Goal: Information Seeking & Learning: Learn about a topic

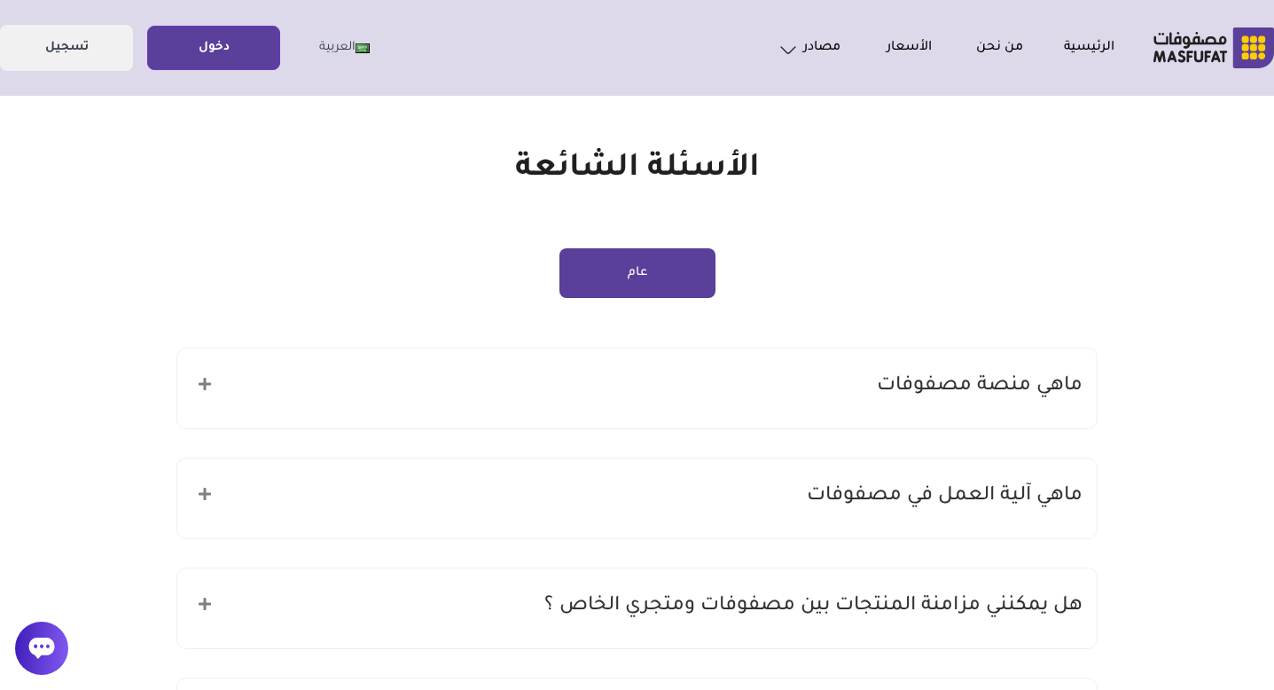
click at [746, 382] on div "ماهي منصة مصفوفات" at bounding box center [636, 388] width 919 height 80
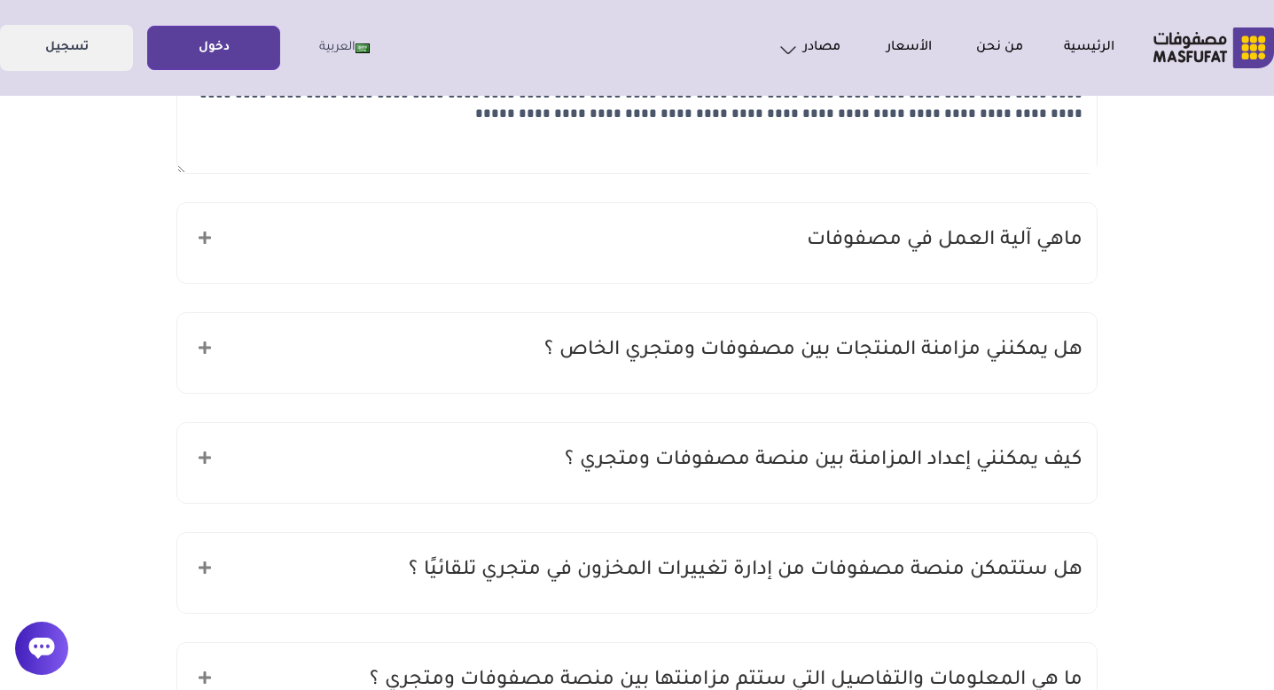
scroll to position [375, 0]
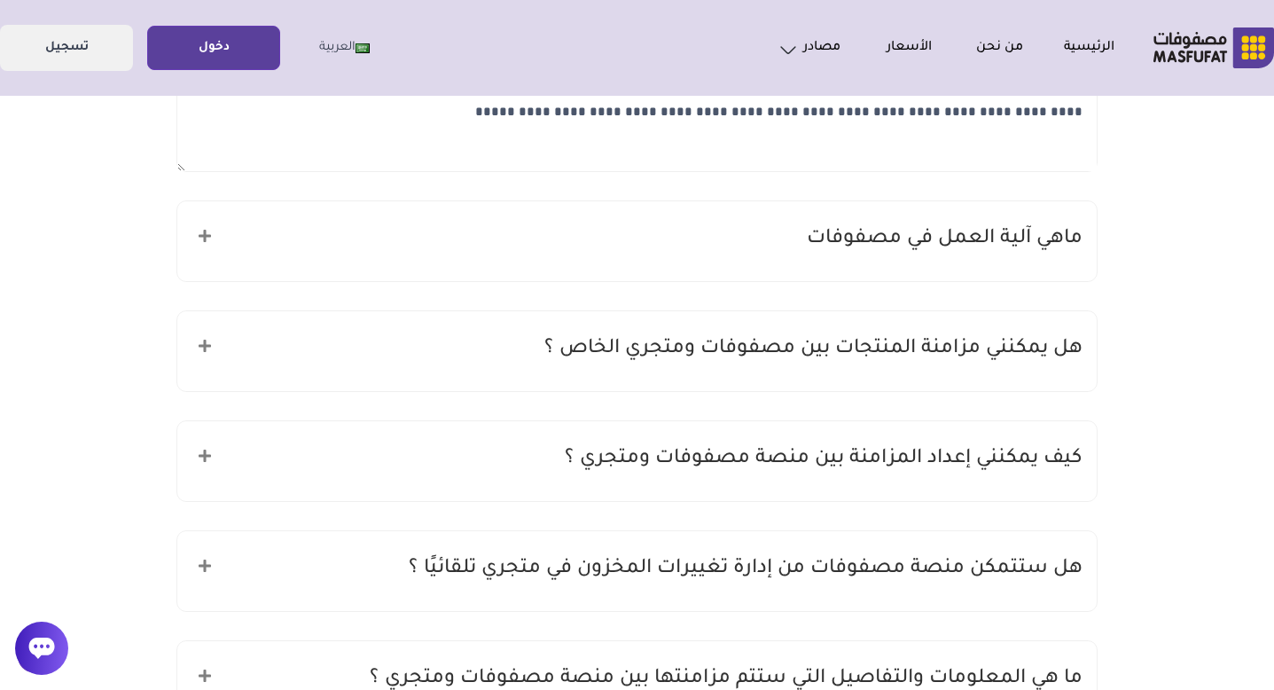
click at [797, 342] on h5 "هل يمكنني مزامنة المنتجات بين مصفوفات ومتجري الخاص ؟" at bounding box center [813, 349] width 538 height 34
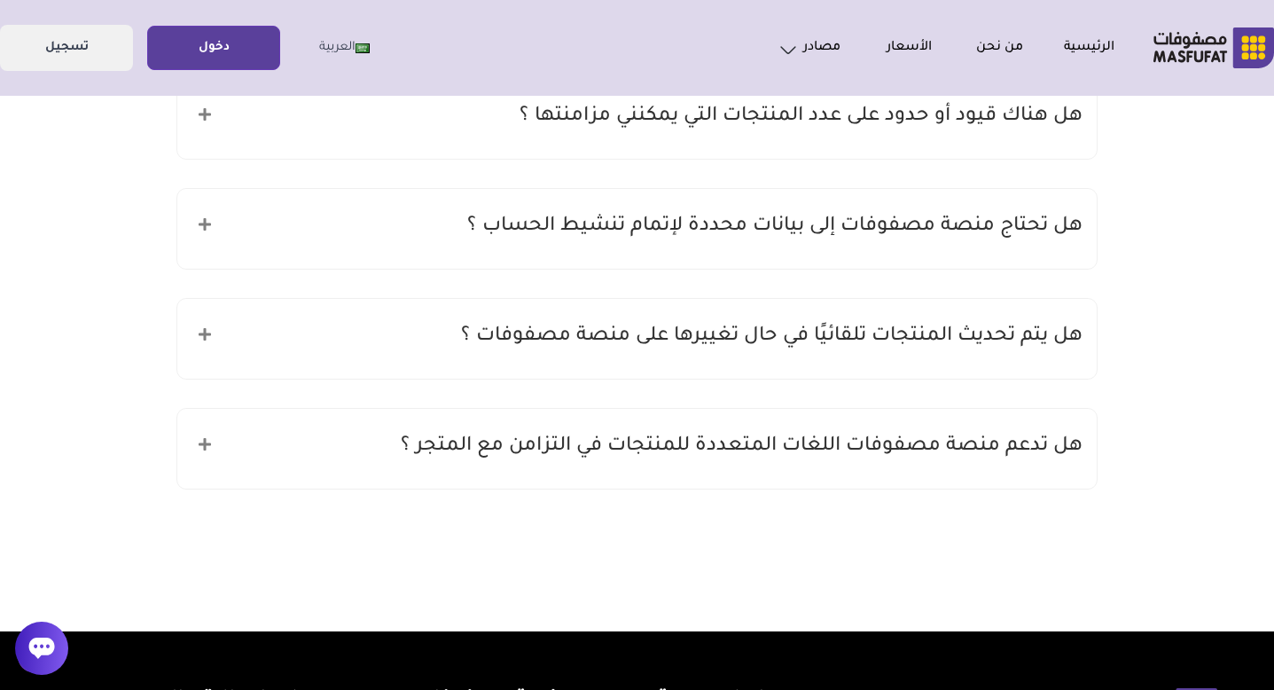
scroll to position [1166, 0]
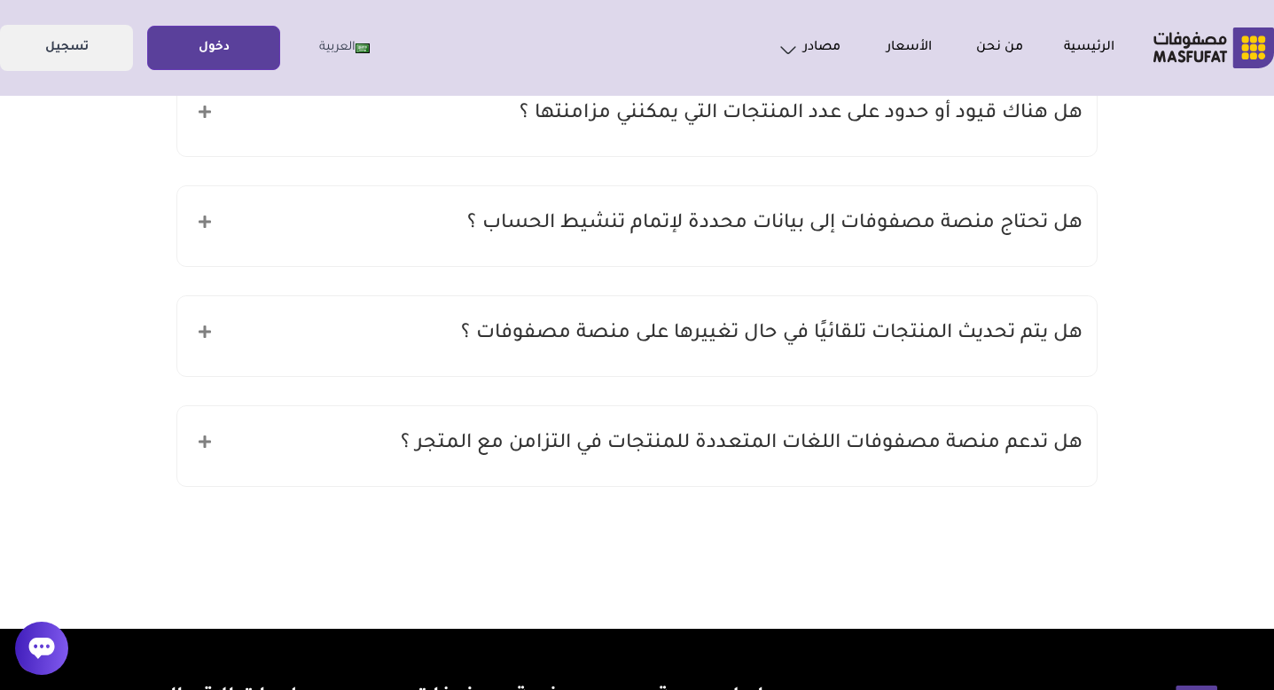
click at [813, 462] on div "هل تدعم منصة مصفوفات اللغات المتعددة للمنتجات في التزامن مع المتجر ؟" at bounding box center [636, 446] width 919 height 80
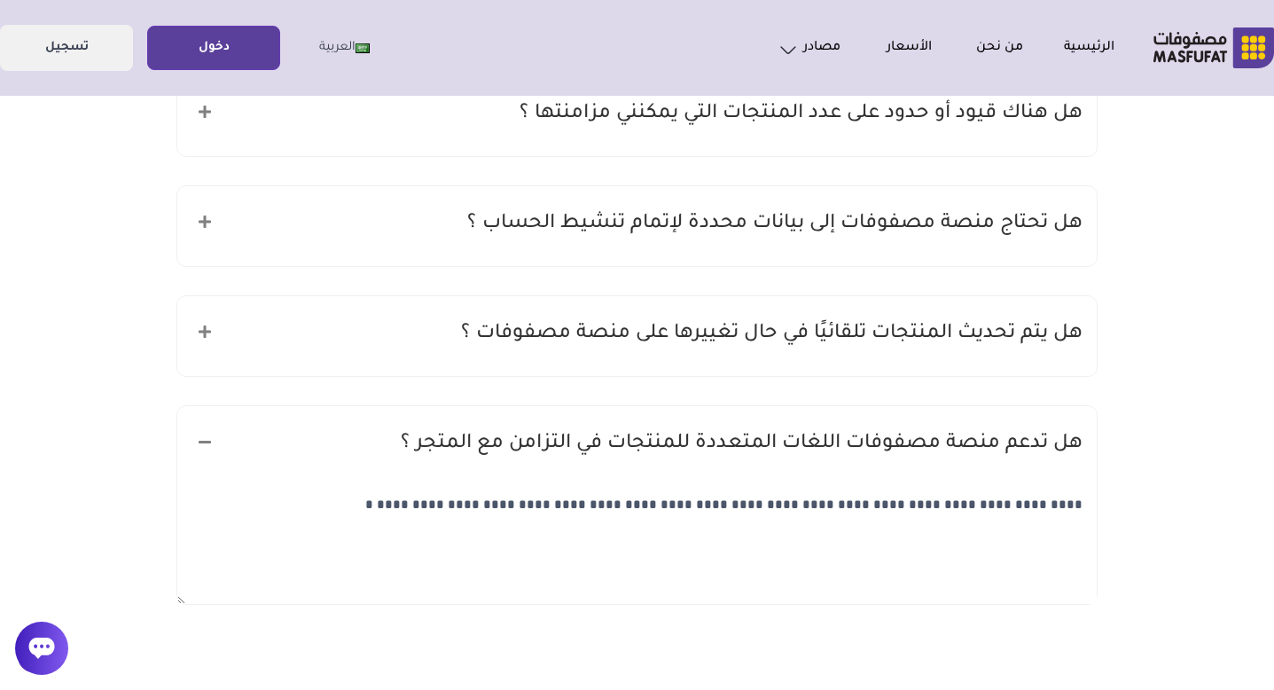
click at [813, 462] on div "هل تدعم منصة مصفوفات اللغات المتعددة للمنتجات في التزامن مع المتجر ؟" at bounding box center [636, 446] width 919 height 80
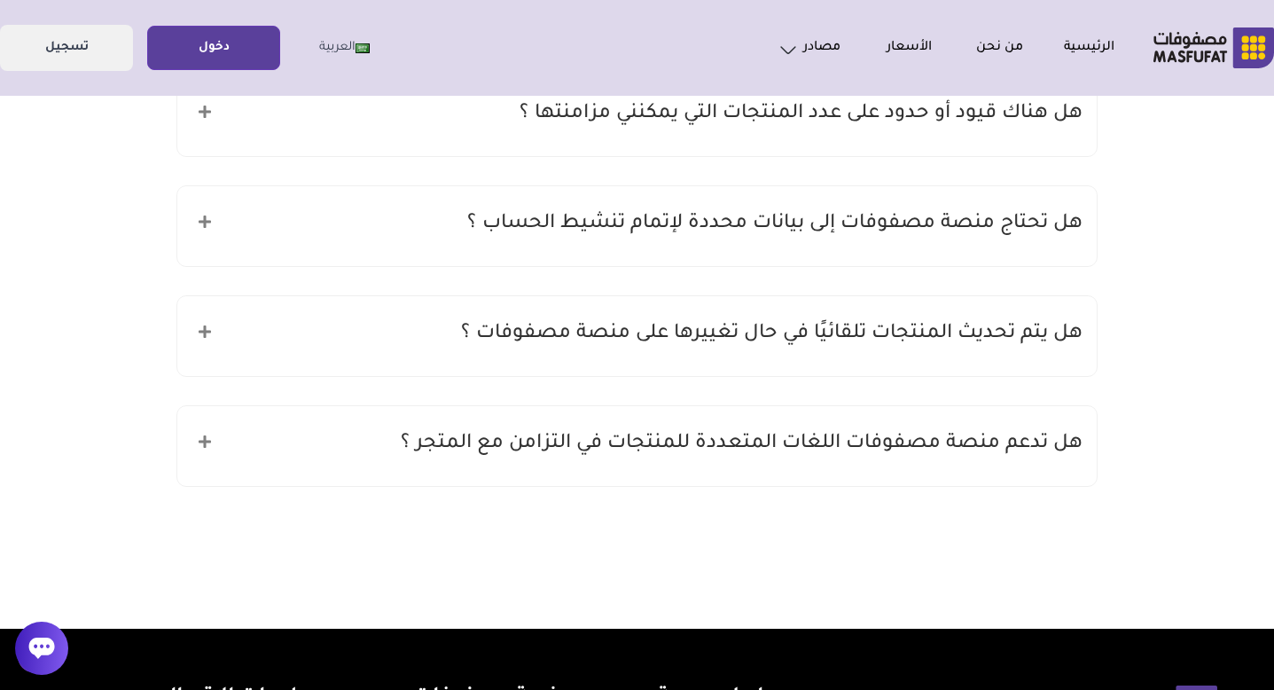
click at [885, 345] on h5 "هل يتم تحديث المنتجات تلقائيًا في حال تغييرها على منصة مصفوفات ؟" at bounding box center [771, 334] width 621 height 34
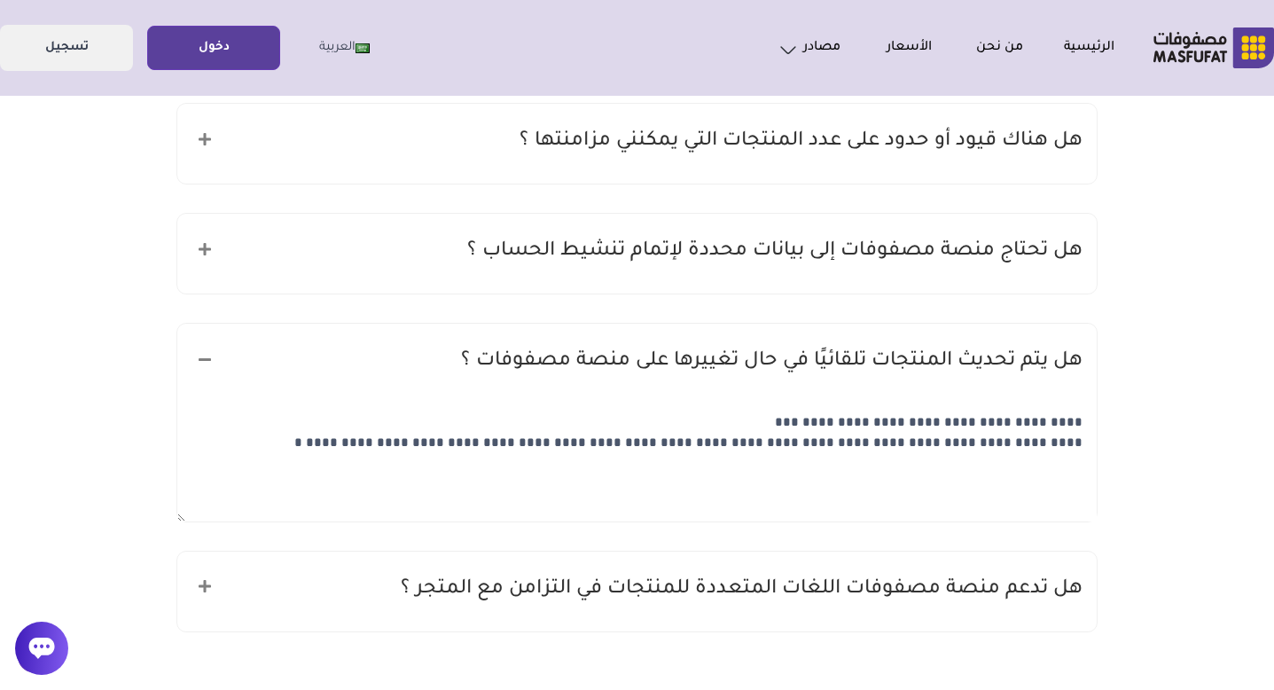
scroll to position [1137, 0]
click at [955, 269] on h5 "هل تحتاج منصة مصفوفات إلى بيانات محددة لإتمام تنشيط الحساب ؟" at bounding box center [774, 254] width 615 height 34
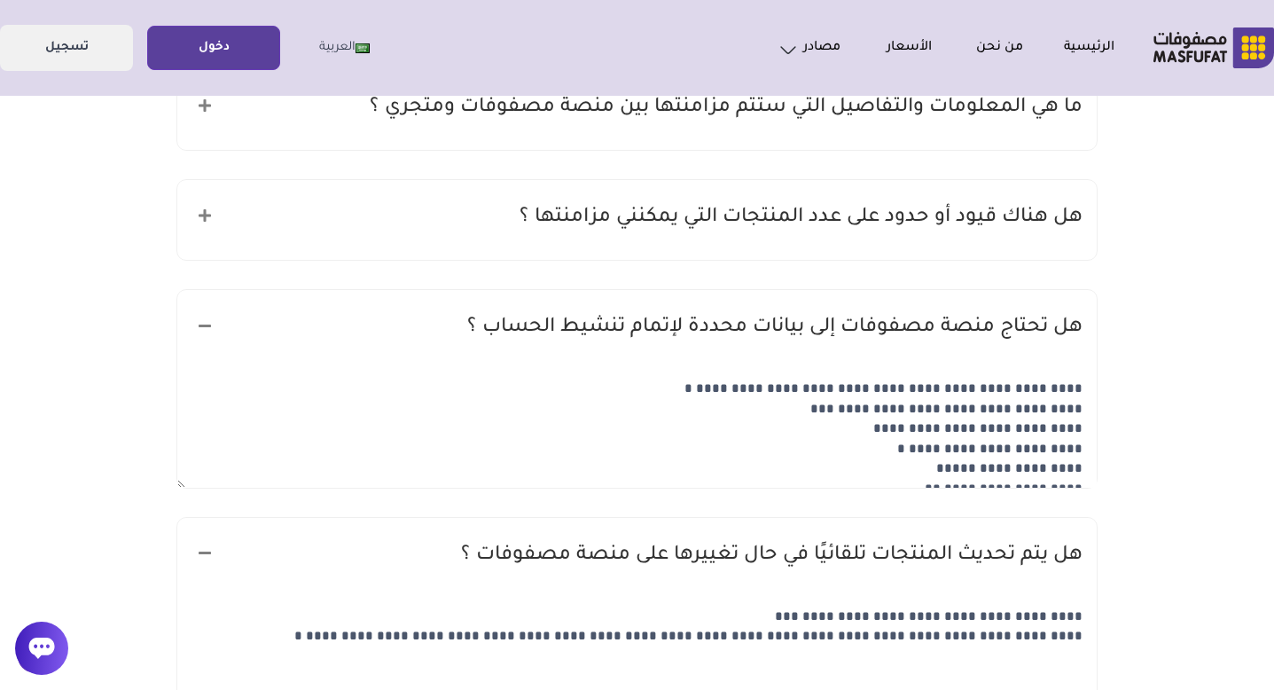
scroll to position [1065, 0]
click at [1032, 219] on h5 "هل هناك قيود أو حدود على عدد المنتجات التي يمكنني مزامنتها ؟" at bounding box center [800, 216] width 563 height 34
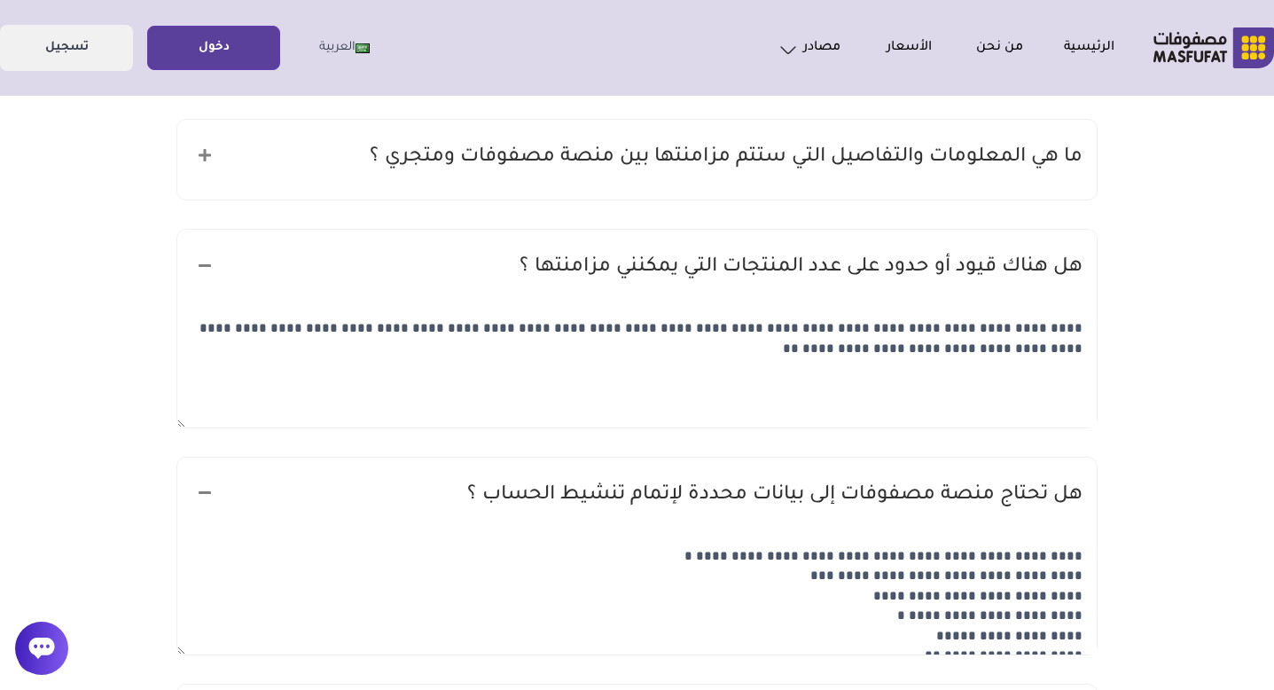
scroll to position [988, 0]
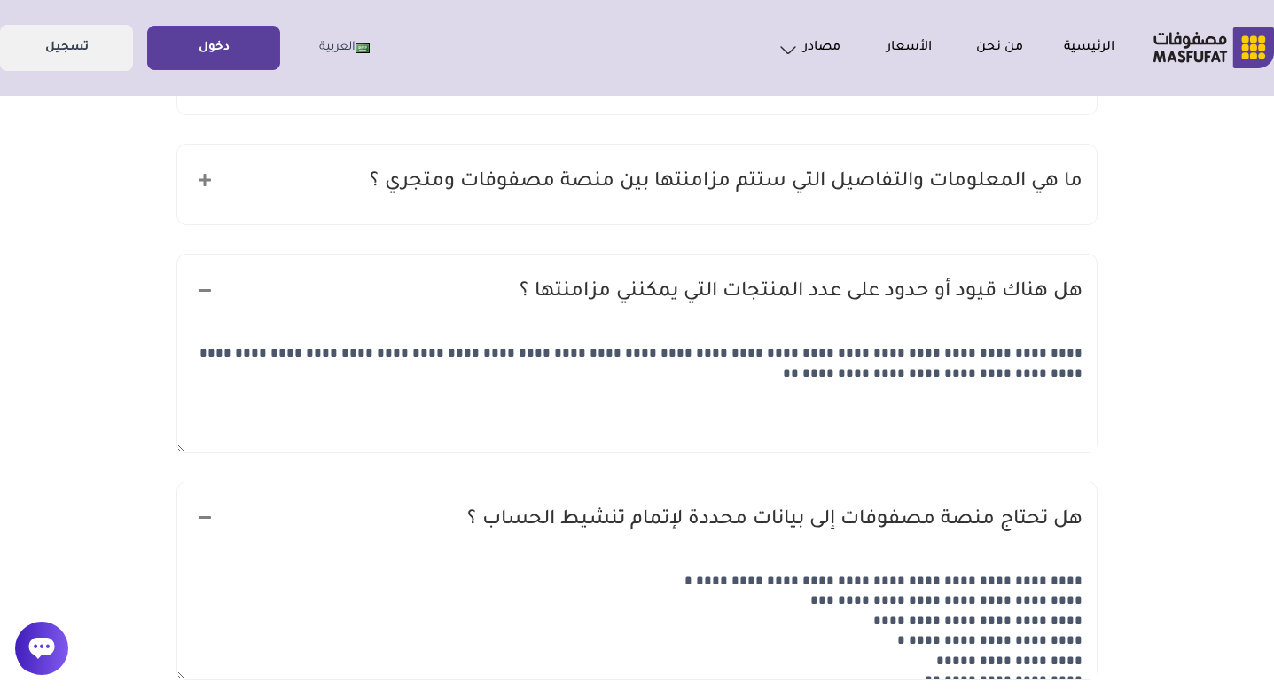
click at [1033, 193] on h5 "ما هي المعلومات والتفاصيل التي ستتم مزامنتها بين منصة مصفوفات ومتجري ؟" at bounding box center [726, 183] width 713 height 34
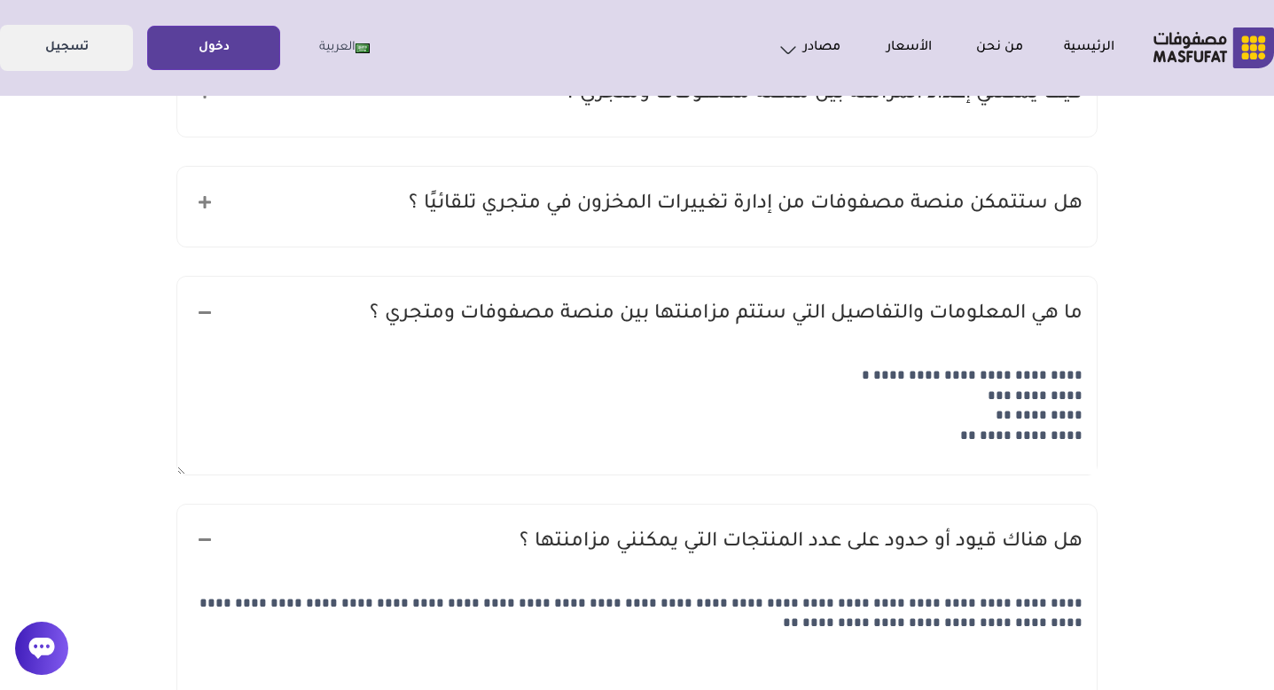
scroll to position [849, 0]
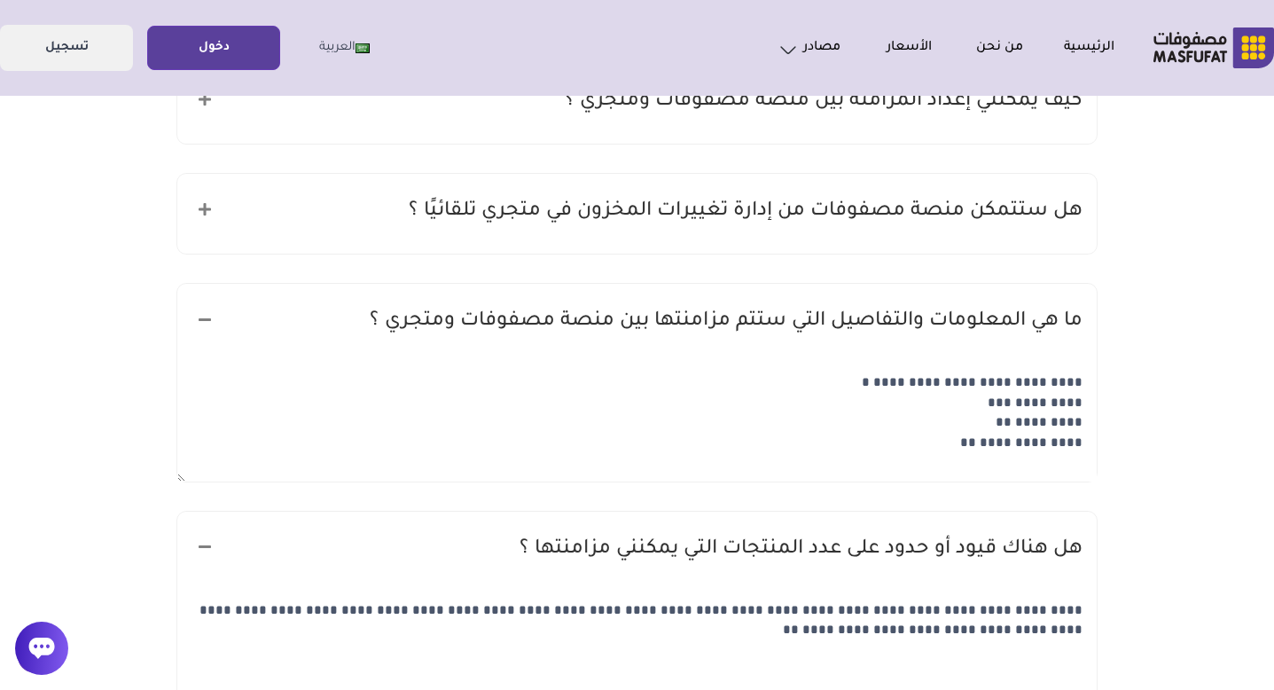
click at [1029, 202] on h5 "هل ستتمكن منصة مصفوفات من إدارة تغييرات المخزون في متجري تلقائيًا ؟" at bounding box center [746, 212] width 674 height 34
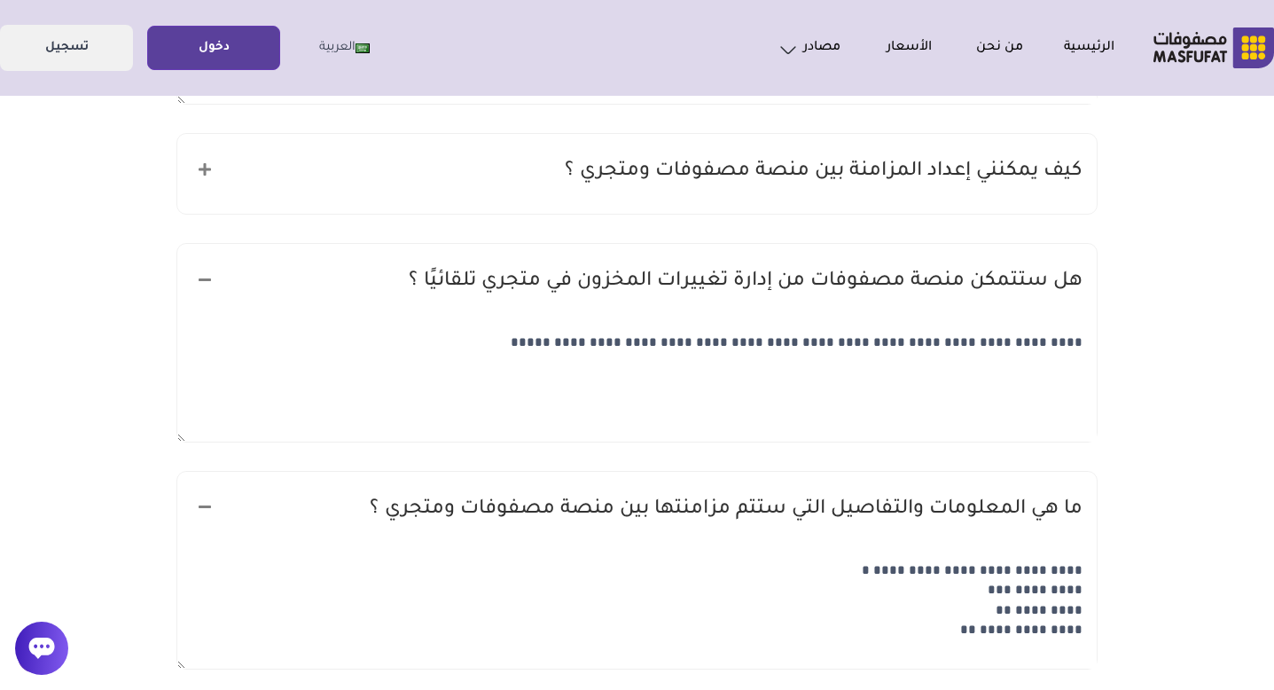
scroll to position [757, 0]
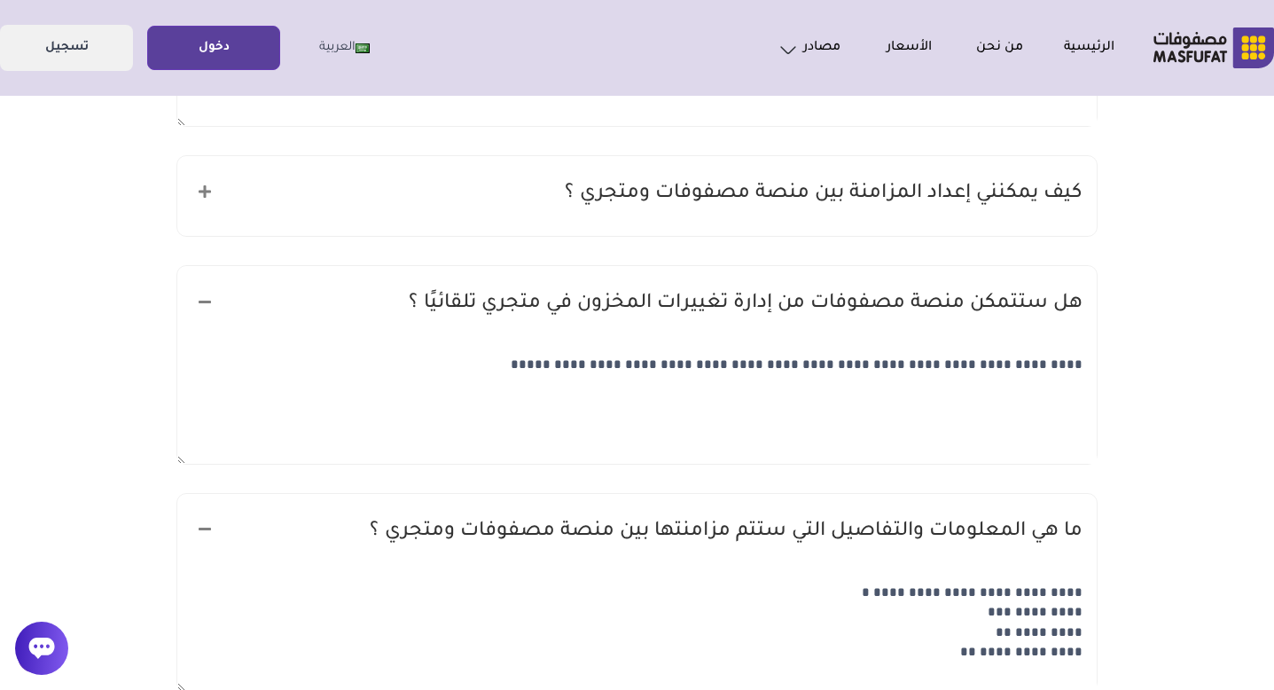
click at [1060, 214] on div "كيف يمكنني إعداد المزامنة بين منصة مصفوفات ومتجري ؟" at bounding box center [636, 196] width 919 height 80
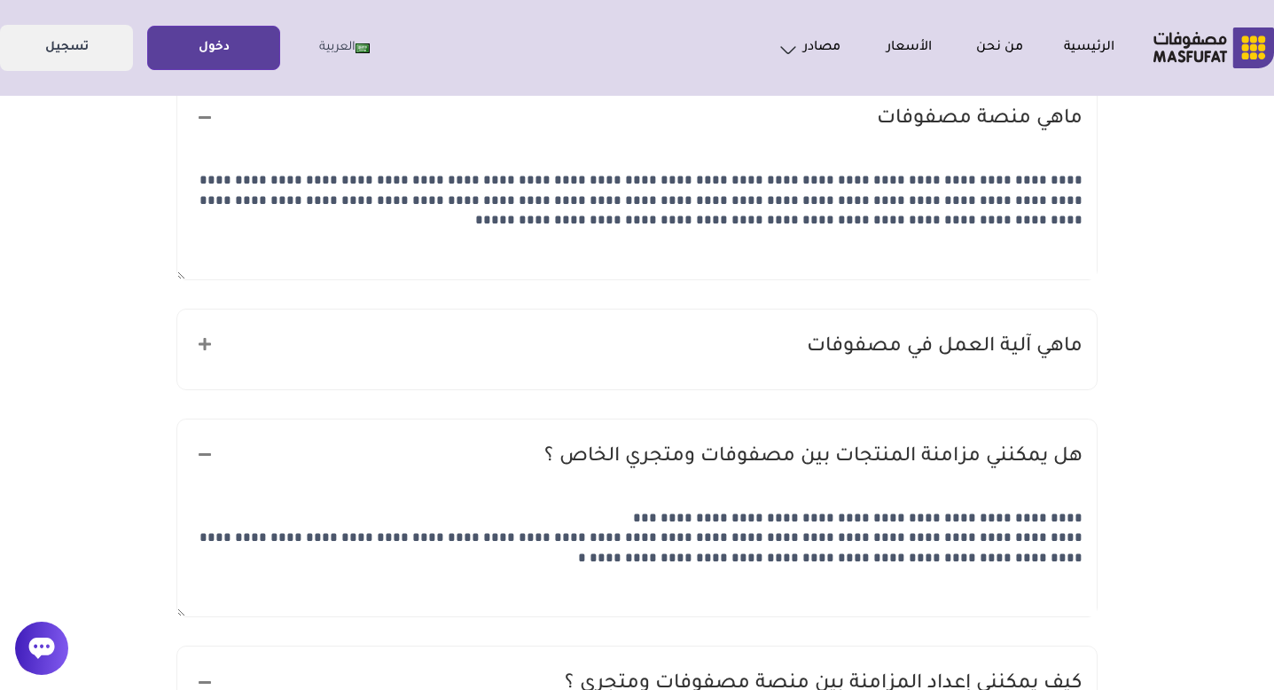
scroll to position [0, 0]
